Goal: Find contact information: Find contact information

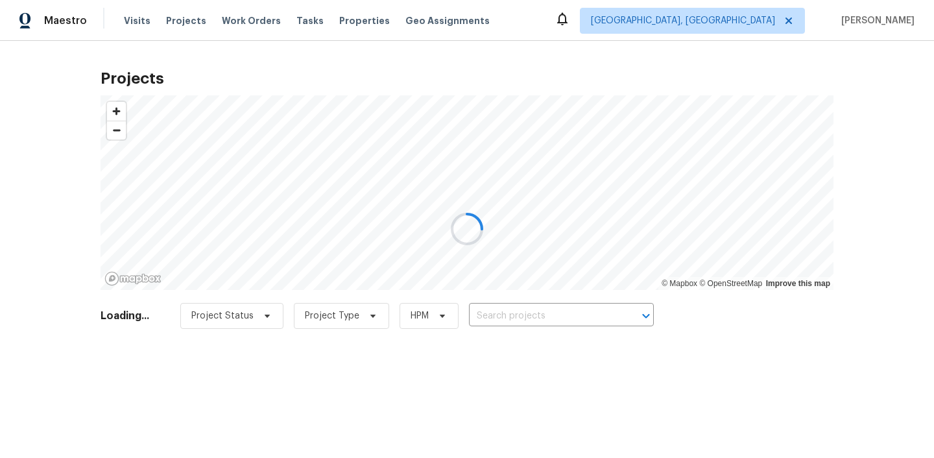
click at [799, 24] on div at bounding box center [467, 229] width 934 height 458
click at [800, 18] on div at bounding box center [467, 229] width 934 height 458
click at [760, 19] on div at bounding box center [467, 229] width 934 height 458
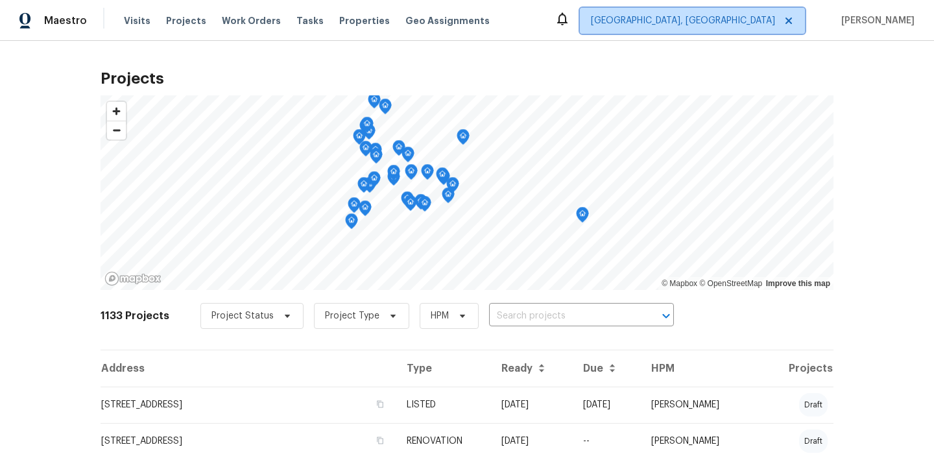
click at [761, 24] on span "[GEOGRAPHIC_DATA], [GEOGRAPHIC_DATA]" at bounding box center [683, 20] width 184 height 13
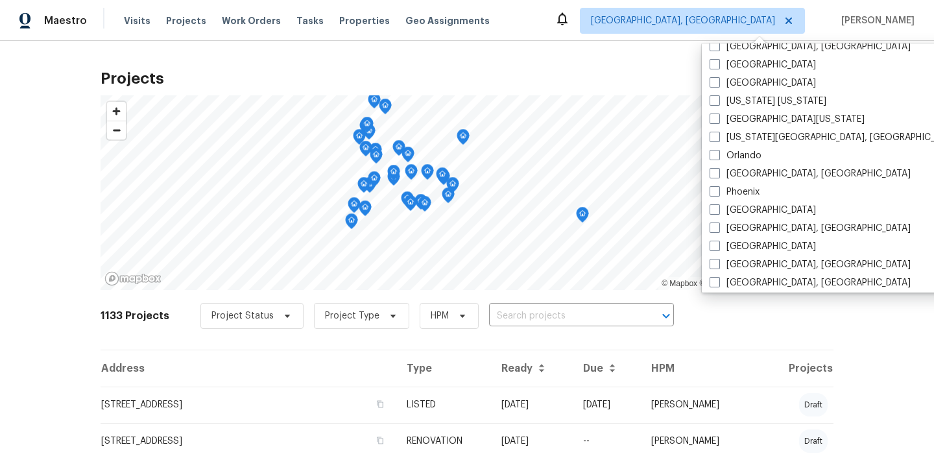
scroll to position [631, 0]
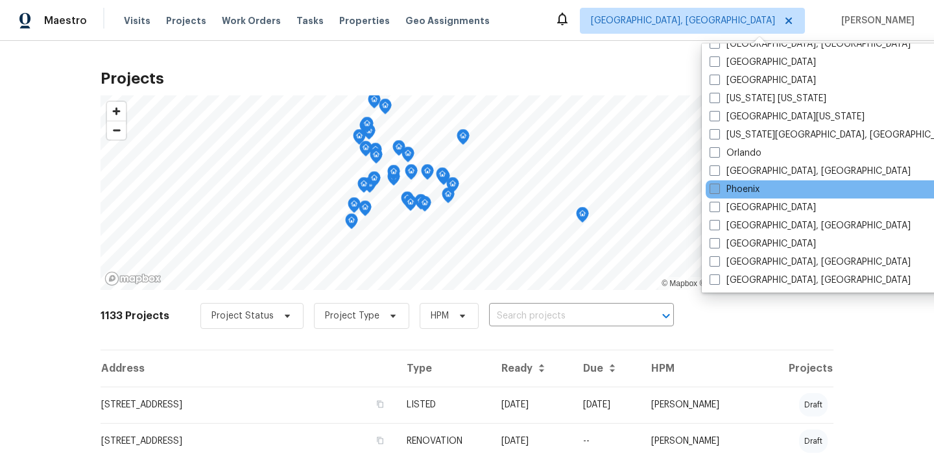
click at [713, 189] on span at bounding box center [714, 189] width 10 height 10
click at [713, 189] on input "Phoenix" at bounding box center [713, 187] width 8 height 8
checkbox input "true"
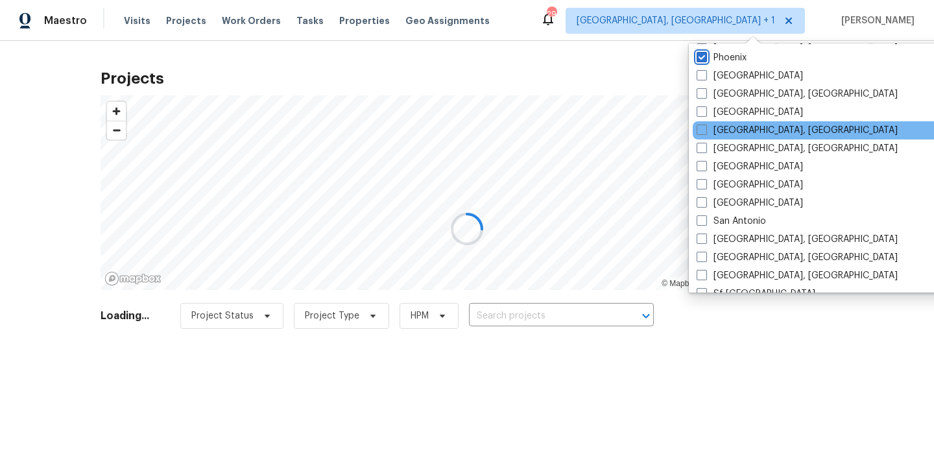
scroll to position [869, 0]
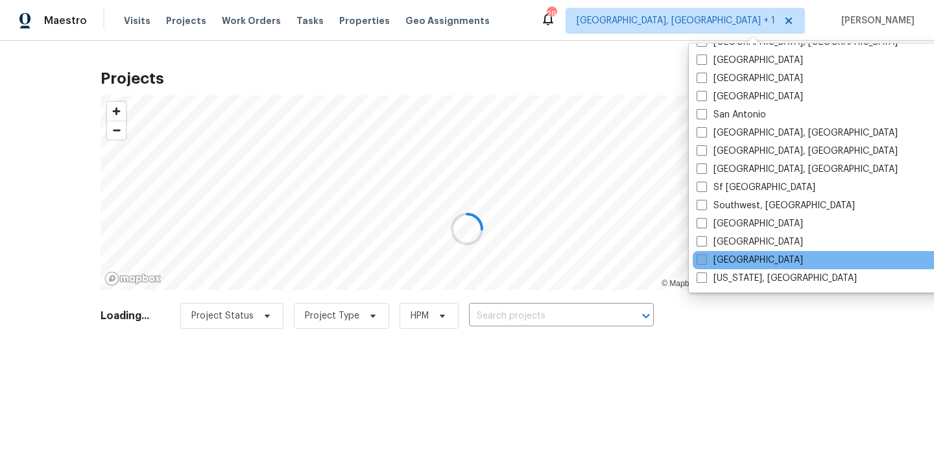
click at [702, 258] on span at bounding box center [701, 259] width 10 height 10
click at [702, 258] on input "[GEOGRAPHIC_DATA]" at bounding box center [700, 258] width 8 height 8
checkbox input "true"
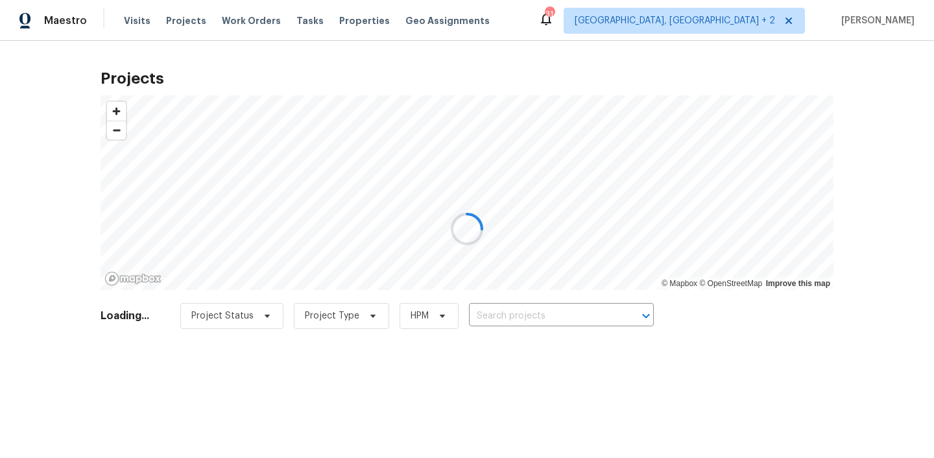
click at [598, 299] on div at bounding box center [467, 229] width 934 height 458
click at [593, 314] on div at bounding box center [467, 229] width 934 height 458
click at [566, 311] on div at bounding box center [467, 229] width 934 height 458
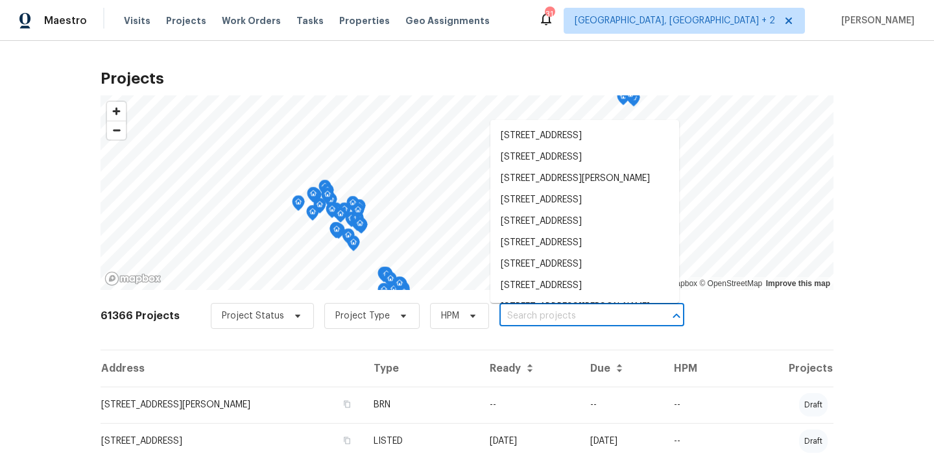
click at [543, 316] on input "text" at bounding box center [573, 316] width 148 height 20
paste input "3007 w [GEOGRAPHIC_DATA]"
type input "3007 w [GEOGRAPHIC_DATA]"
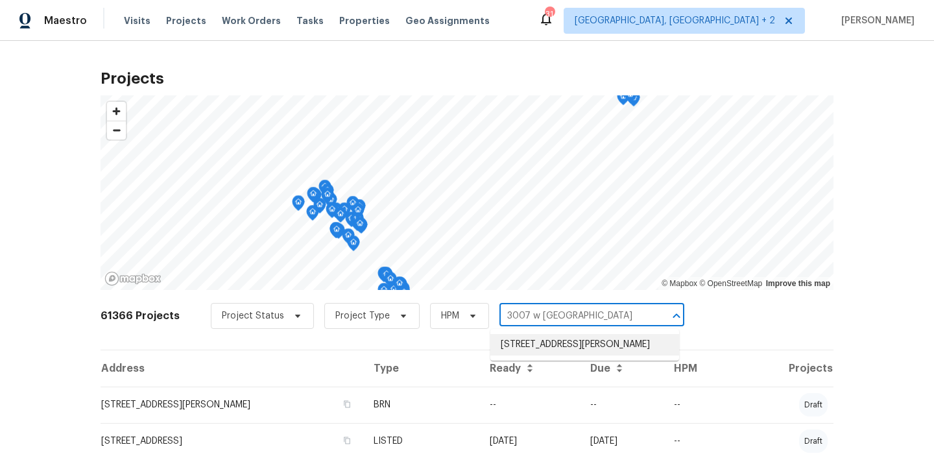
click at [541, 353] on li "[STREET_ADDRESS][PERSON_NAME]" at bounding box center [584, 344] width 189 height 21
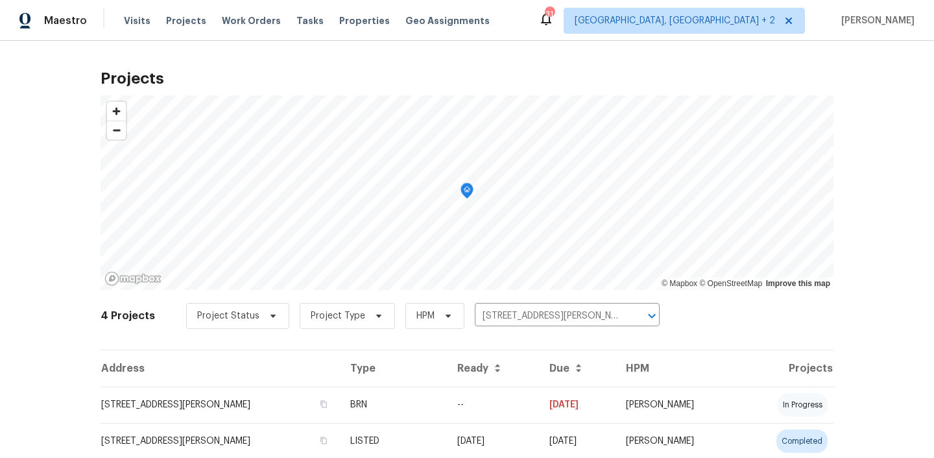
scroll to position [115, 0]
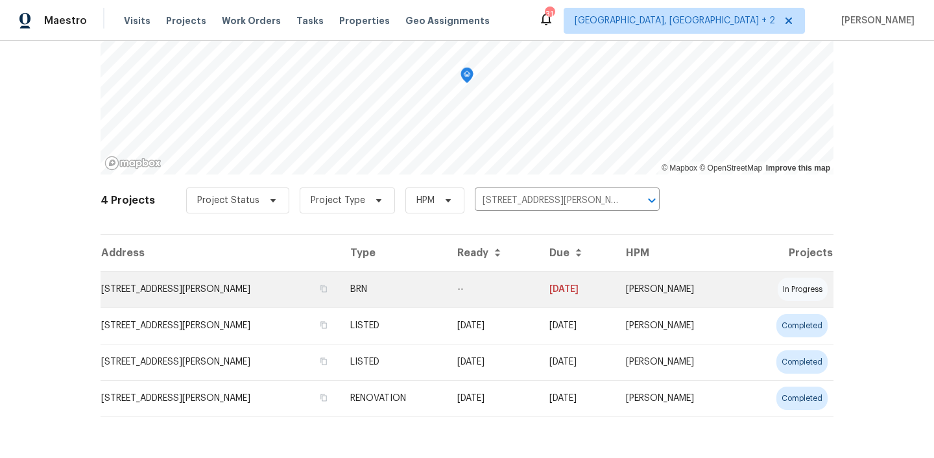
click at [283, 289] on td "[STREET_ADDRESS][PERSON_NAME]" at bounding box center [220, 289] width 239 height 36
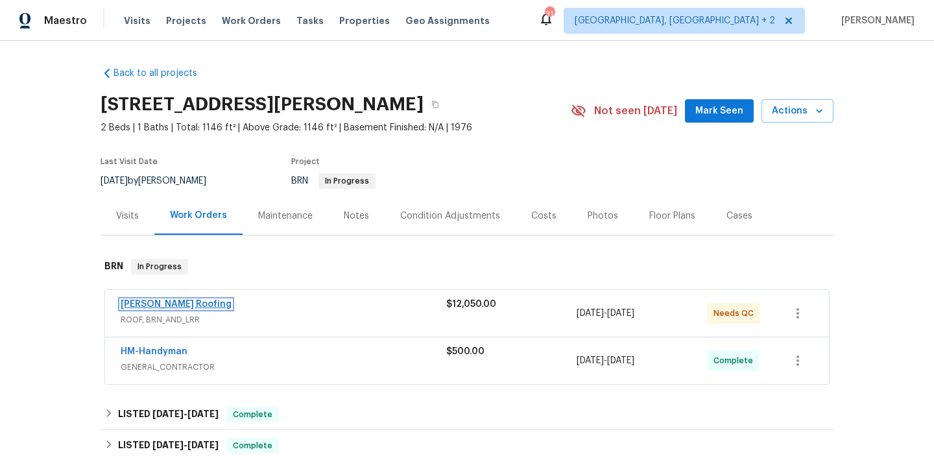
click at [163, 300] on link "[PERSON_NAME] Roofing" at bounding box center [176, 304] width 111 height 9
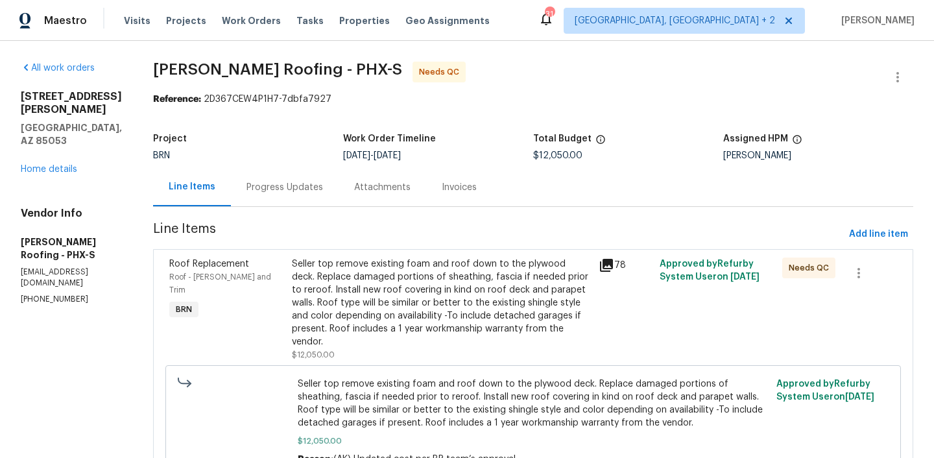
click at [455, 187] on div "Invoices" at bounding box center [459, 187] width 35 height 13
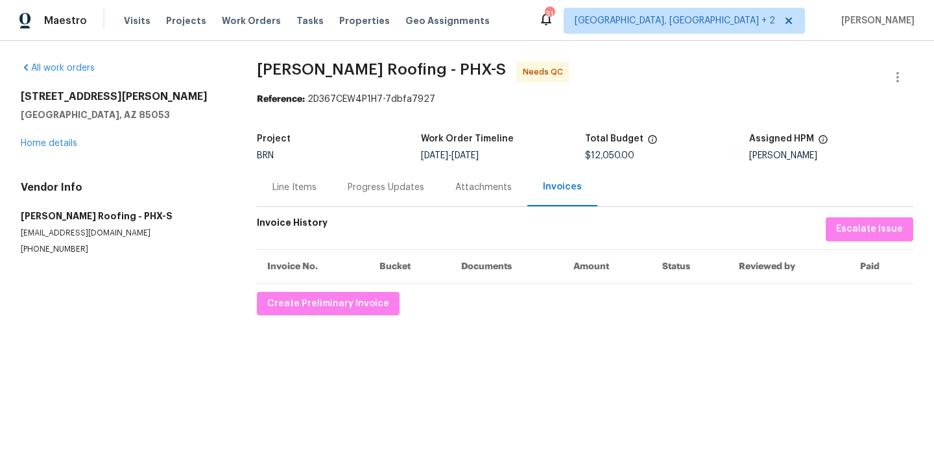
click at [471, 192] on div "Attachments" at bounding box center [483, 187] width 56 height 13
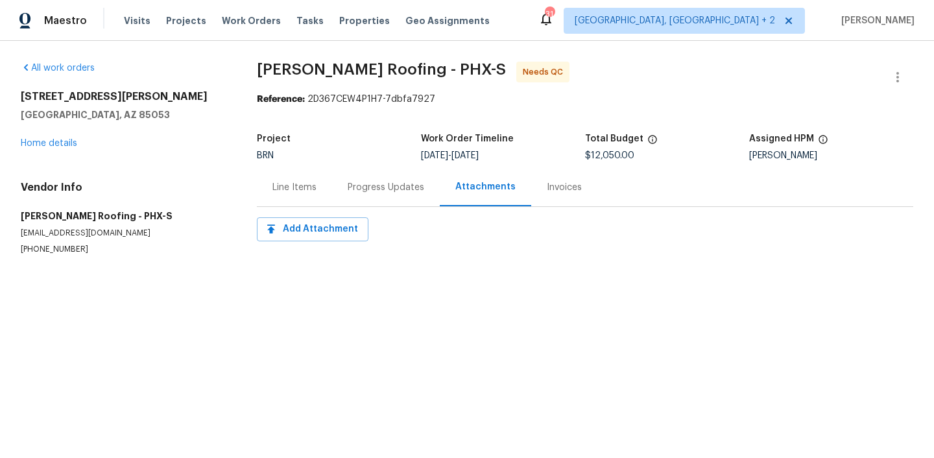
click at [399, 191] on div "Progress Updates" at bounding box center [386, 187] width 77 height 13
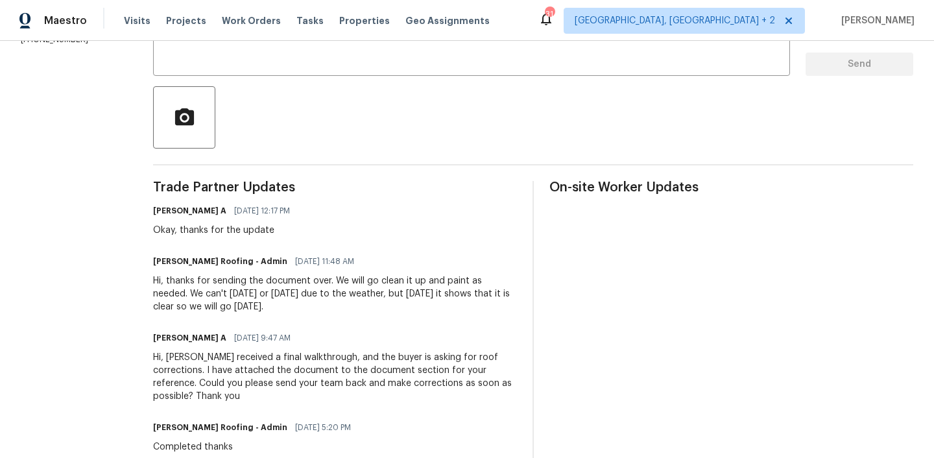
scroll to position [260, 0]
drag, startPoint x: 298, startPoint y: 312, endPoint x: 143, endPoint y: 282, distance: 157.8
copy div "Hi, thanks for sending the document over. We will go clean it up and paint as n…"
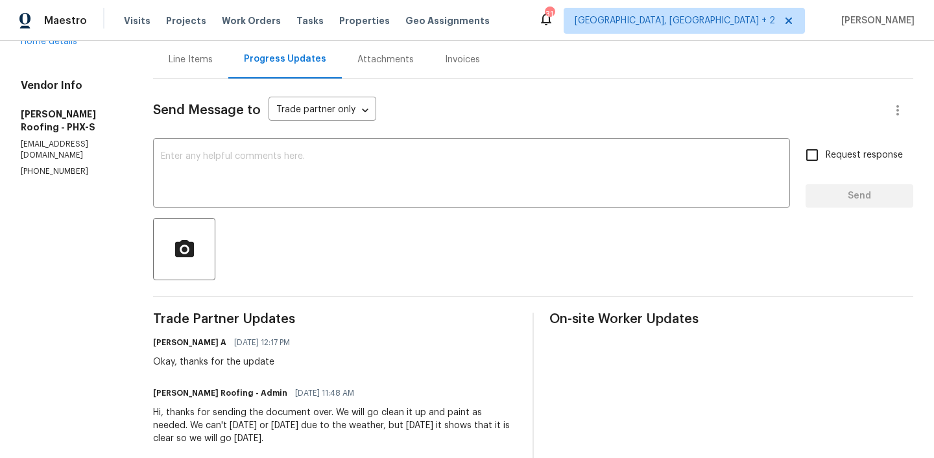
scroll to position [126, 0]
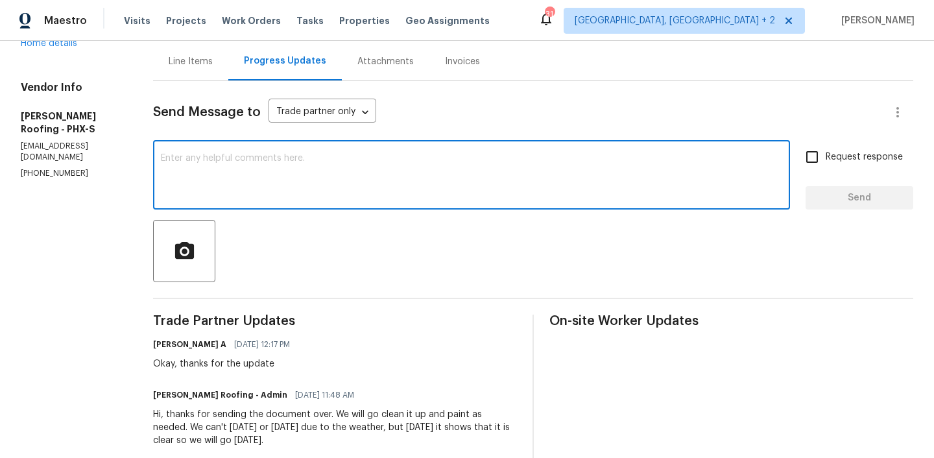
click at [305, 163] on textarea at bounding box center [471, 176] width 621 height 45
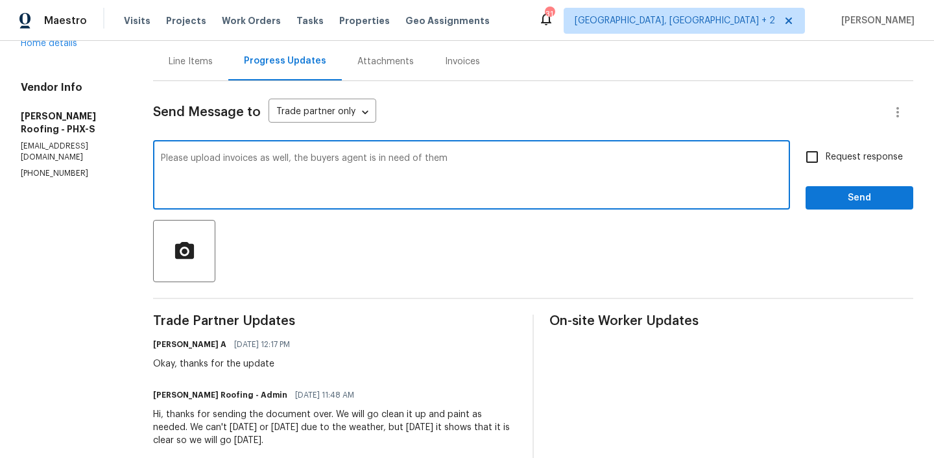
type textarea "Please upload invoices as well, the buyers agent is in need of them"
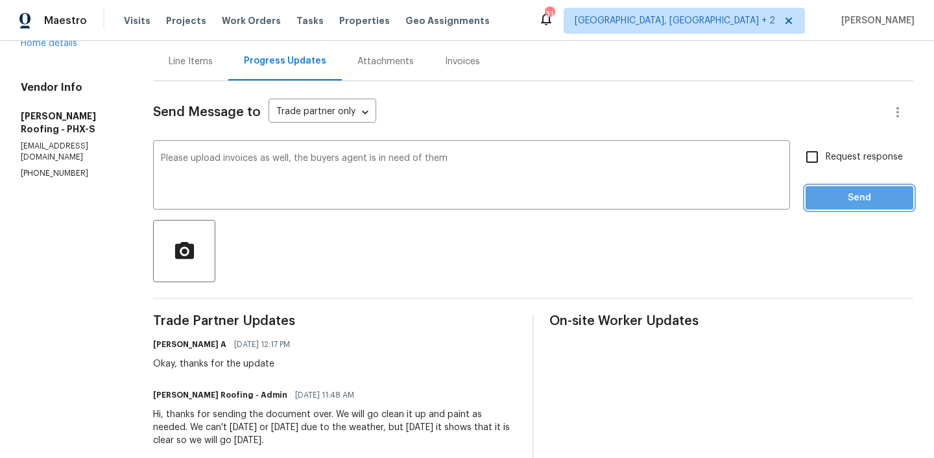
click at [826, 208] on button "Send" at bounding box center [859, 198] width 108 height 24
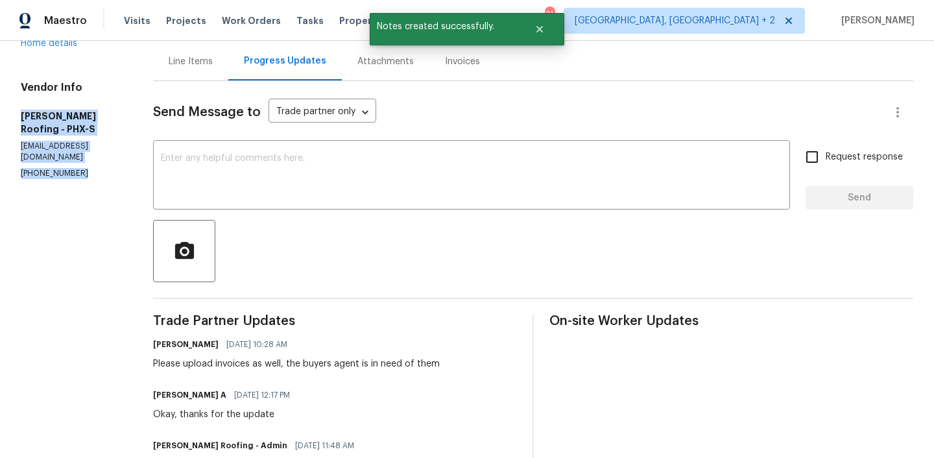
drag, startPoint x: 91, startPoint y: 130, endPoint x: 6, endPoint y: 82, distance: 97.8
copy div "[PERSON_NAME] Roofing - PHX-S [EMAIL_ADDRESS][DOMAIN_NAME] [PHONE_NUMBER]"
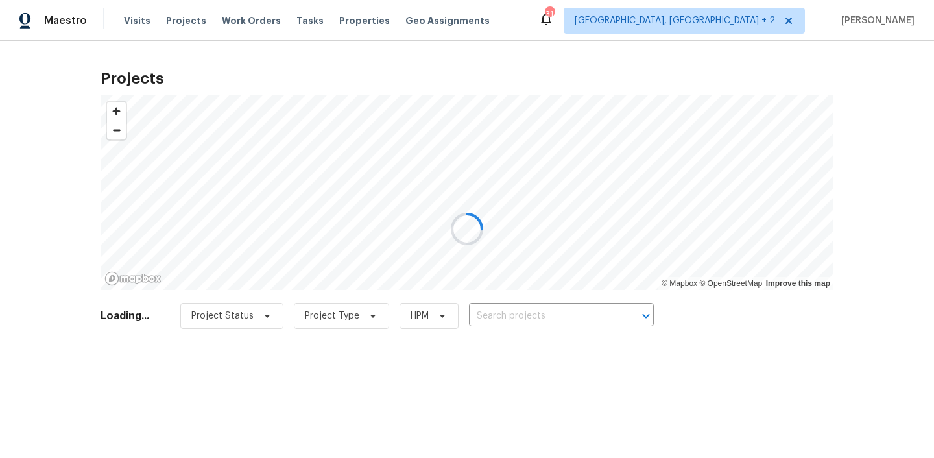
click at [489, 316] on div at bounding box center [467, 229] width 934 height 458
click at [489, 309] on div at bounding box center [467, 229] width 934 height 458
click at [509, 314] on div at bounding box center [467, 229] width 934 height 458
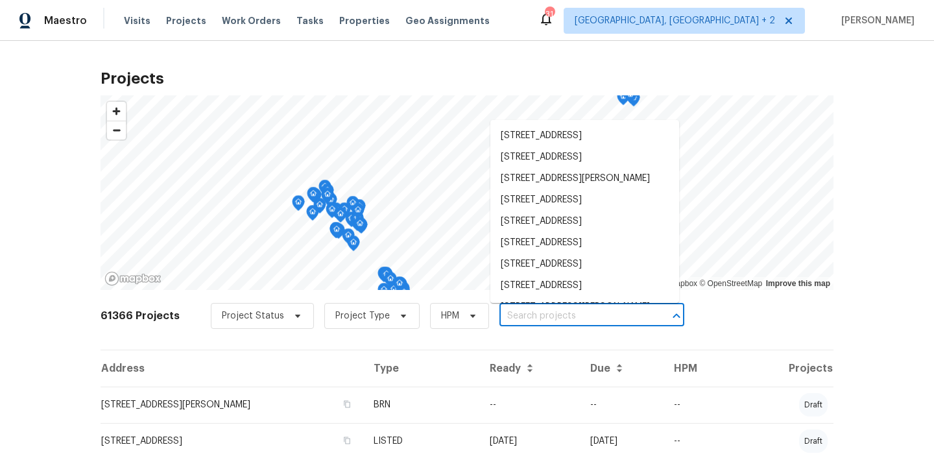
click at [512, 314] on input "text" at bounding box center [573, 316] width 148 height 20
paste input "6760 S Calle Gavilan, Tucson, AZ 85746"
type input "6760 S Calle Gavilan, Tucson, AZ 85746"
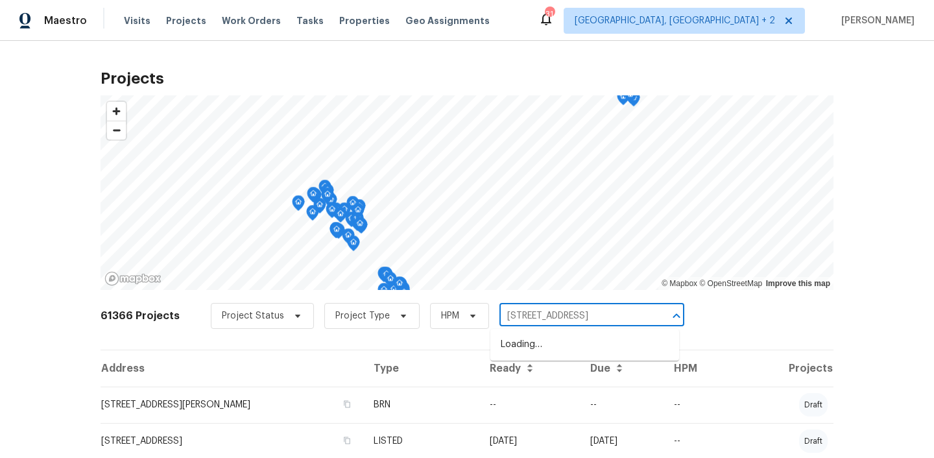
scroll to position [0, 23]
click at [528, 345] on li "6760 S Calle Gavilan, Tucson, AZ 85746" at bounding box center [584, 344] width 189 height 21
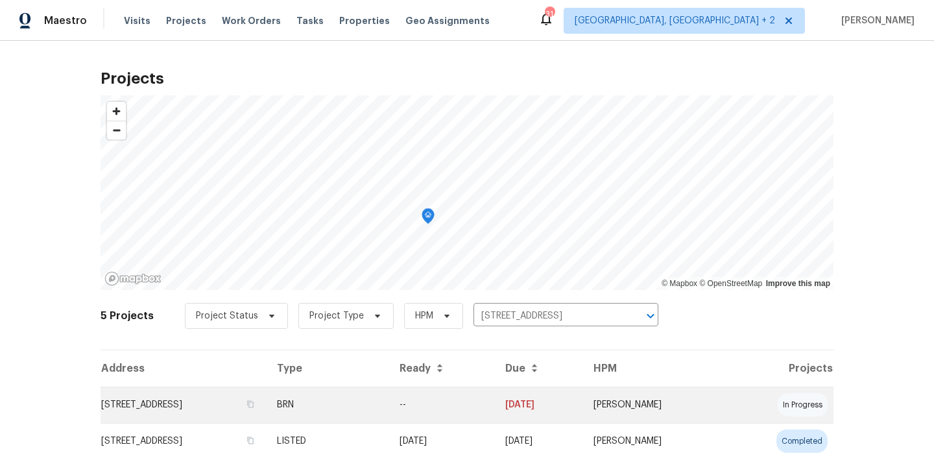
click at [213, 401] on td "6760 S Calle Gavilan, Tucson, AZ 85746" at bounding box center [184, 404] width 166 height 36
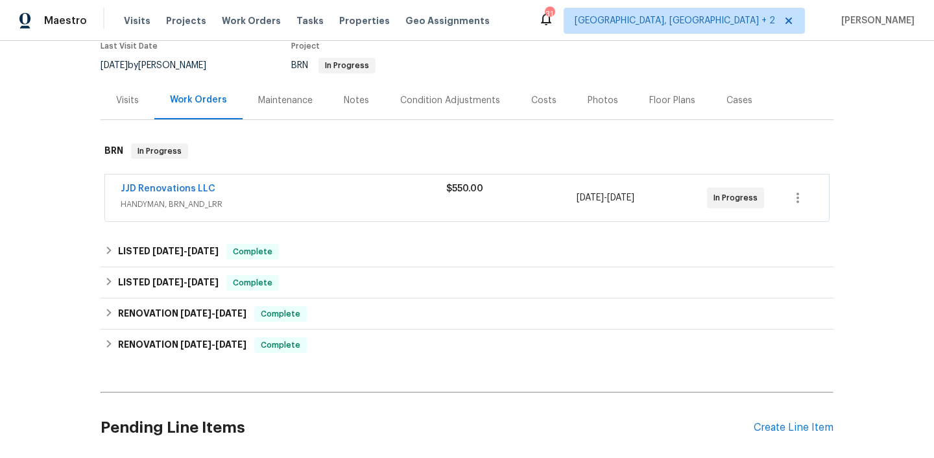
scroll to position [116, 0]
click at [183, 186] on link "JJD Renovations LLC" at bounding box center [168, 188] width 95 height 9
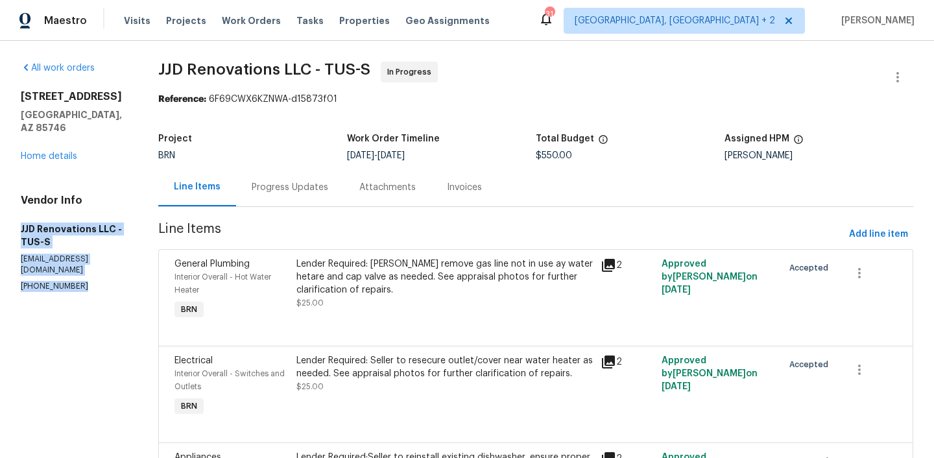
drag, startPoint x: 102, startPoint y: 268, endPoint x: 11, endPoint y: 209, distance: 108.3
click at [11, 209] on div "All work orders 6760 S Calle Gavilan Tucson, AZ 85746 Home details Vendor Info …" at bounding box center [467, 438] width 934 height 794
copy div "JJD Renovations LLC - TUS-S jjd.renovations3737@gmail.com (520) 488-0042"
click at [296, 188] on div "Progress Updates" at bounding box center [290, 187] width 77 height 13
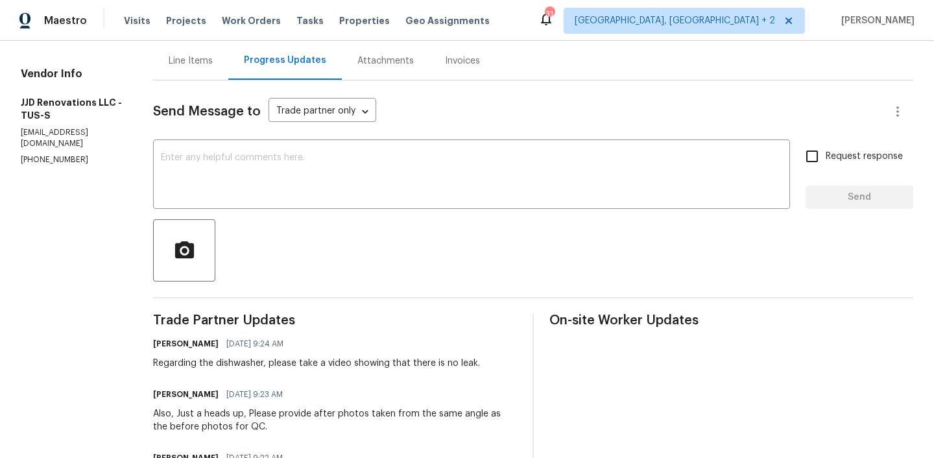
scroll to position [115, 0]
